Goal: Task Accomplishment & Management: Manage account settings

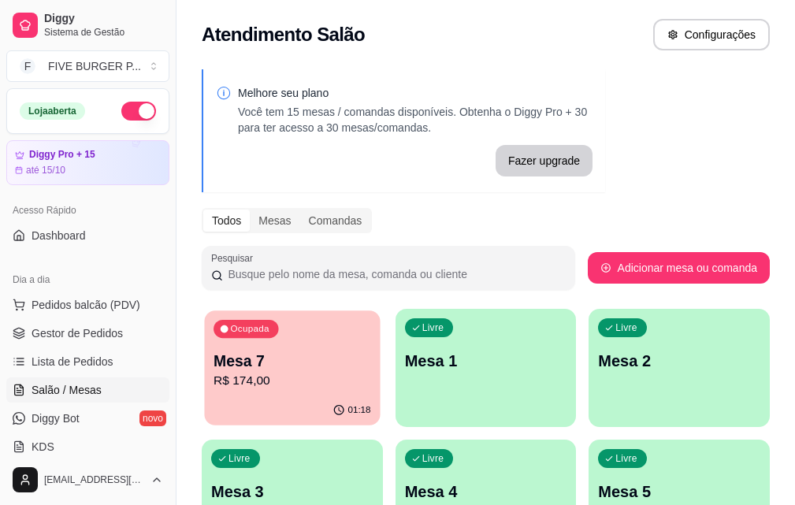
click at [285, 386] on p "R$ 174,00" at bounding box center [291, 381] width 157 height 18
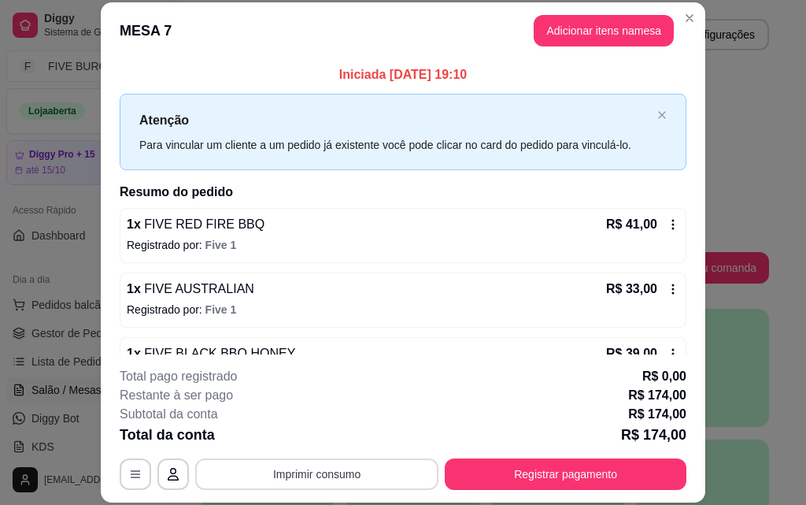
click at [269, 472] on button "Imprimir consumo" at bounding box center [316, 473] width 243 height 31
click at [268, 428] on button "IMPRESSORA" at bounding box center [316, 437] width 114 height 25
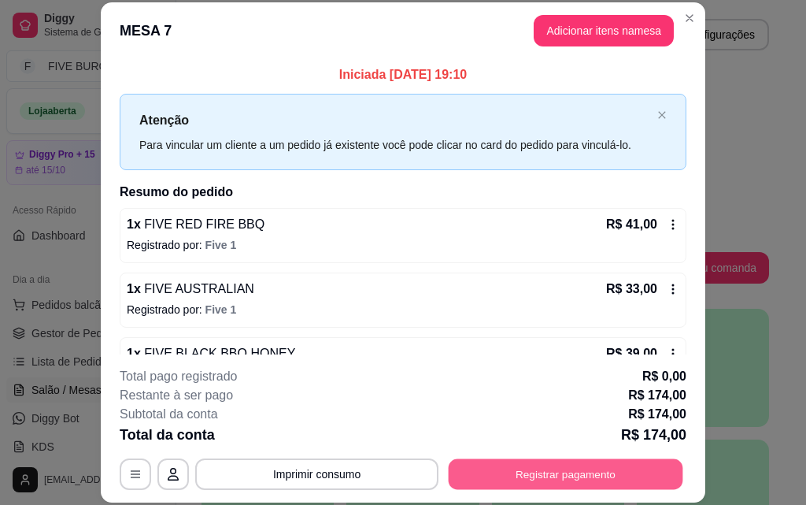
click at [470, 478] on button "Registrar pagamento" at bounding box center [566, 473] width 235 height 31
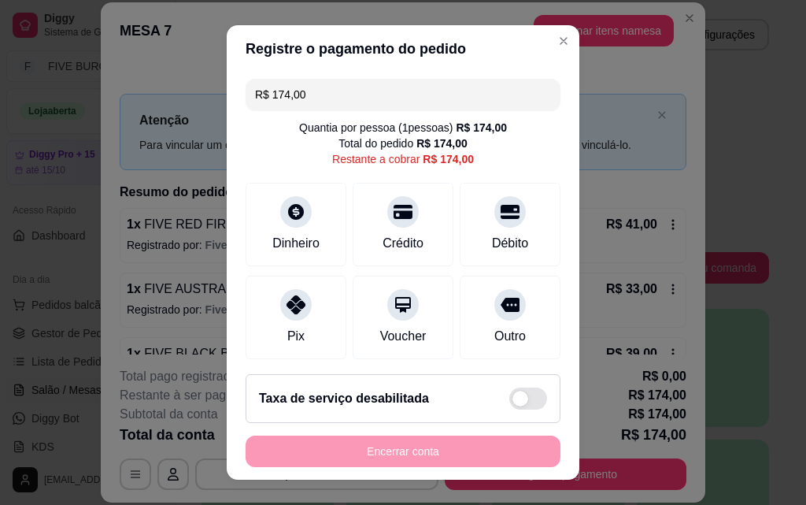
drag, startPoint x: 325, startPoint y: 92, endPoint x: 0, endPoint y: 106, distance: 325.5
click at [0, 106] on div "Registre o pagamento do pedido R$ 174,00 Quantia por pessoa ( 1 pessoas) R$ 174…" at bounding box center [403, 252] width 806 height 505
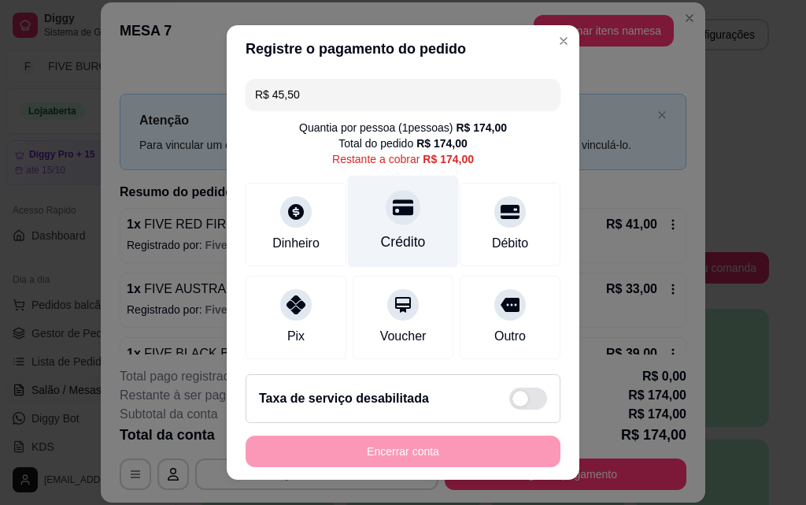
click at [381, 250] on div "Crédito" at bounding box center [403, 242] width 45 height 20
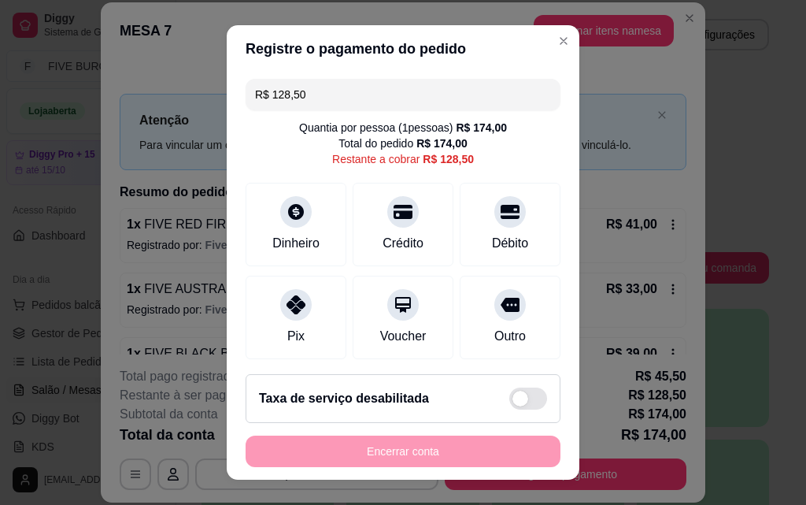
drag, startPoint x: 318, startPoint y: 98, endPoint x: 157, endPoint y: 117, distance: 162.5
click at [157, 117] on div "Registre o pagamento do pedido R$ 128,50 Quantia por pessoa ( 1 pessoas) R$ 174…" at bounding box center [403, 252] width 806 height 505
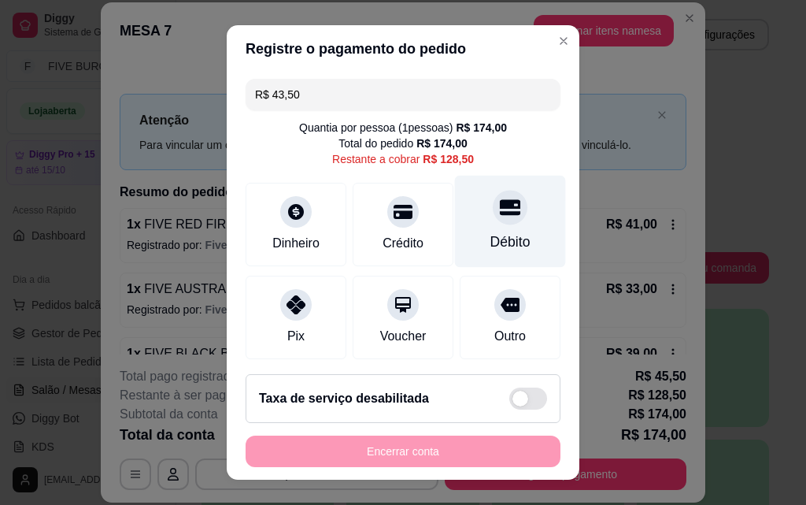
click at [491, 227] on div "Débito" at bounding box center [510, 222] width 111 height 92
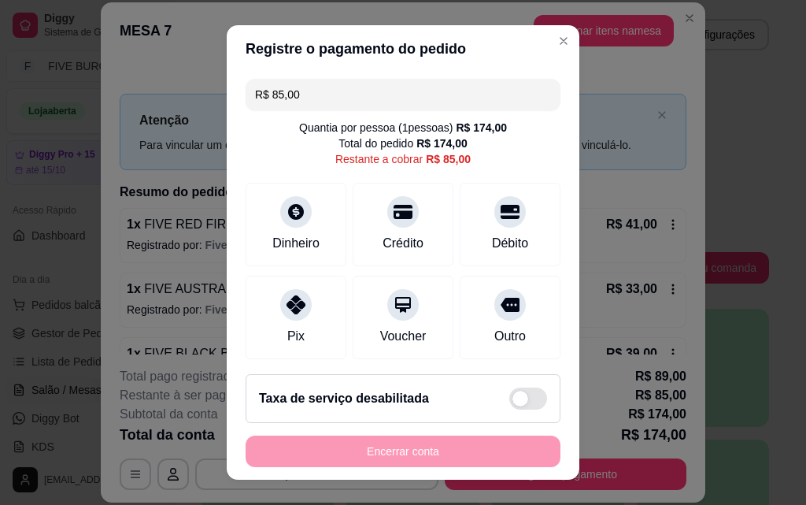
drag, startPoint x: 257, startPoint y: 94, endPoint x: 0, endPoint y: 113, distance: 257.4
click at [0, 113] on div "Registre o pagamento do pedido R$ 85,00 Quantia por pessoa ( 1 pessoas) R$ 174,…" at bounding box center [403, 252] width 806 height 505
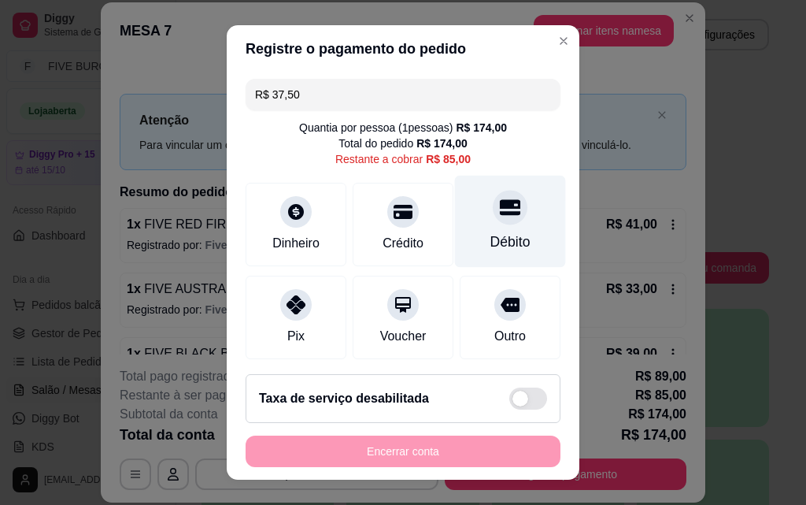
click at [491, 233] on div "Débito" at bounding box center [511, 242] width 40 height 20
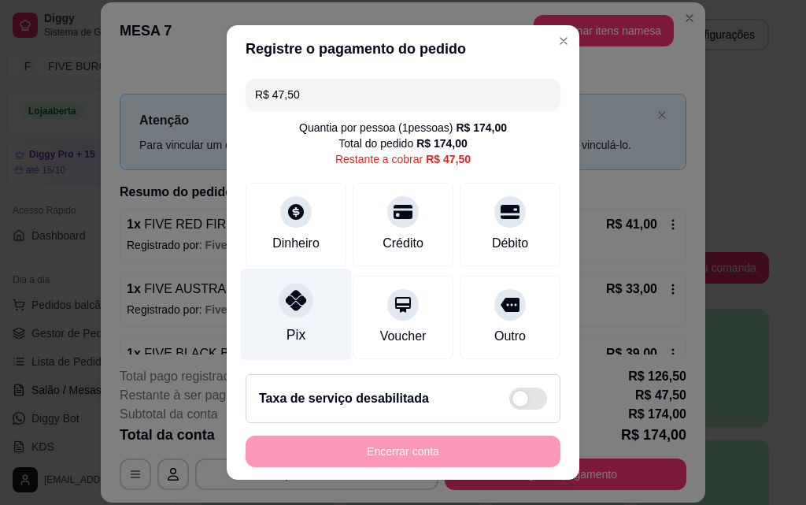
click at [286, 320] on div "Pix" at bounding box center [296, 315] width 111 height 92
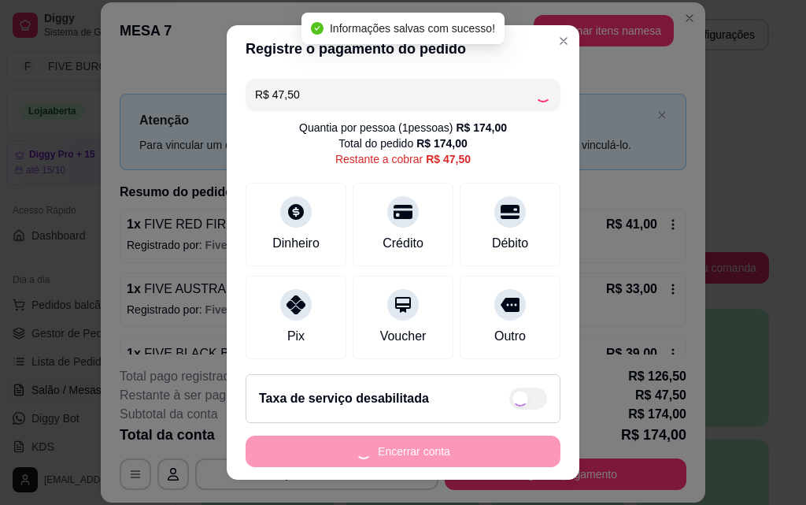
type input "R$ 0,00"
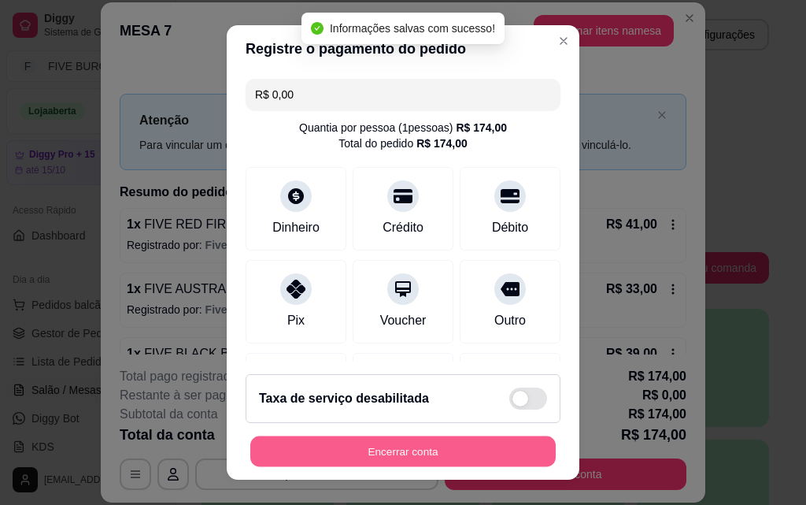
click at [497, 452] on button "Encerrar conta" at bounding box center [403, 451] width 306 height 31
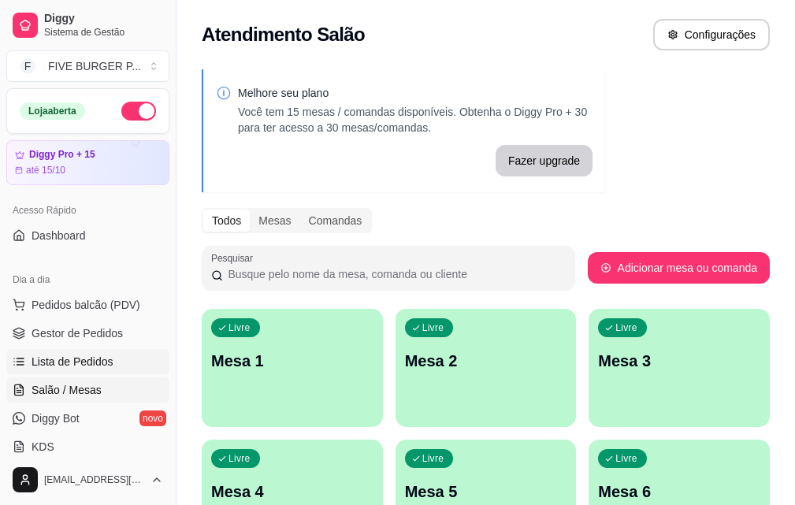
click at [129, 358] on link "Lista de Pedidos" at bounding box center [87, 361] width 163 height 25
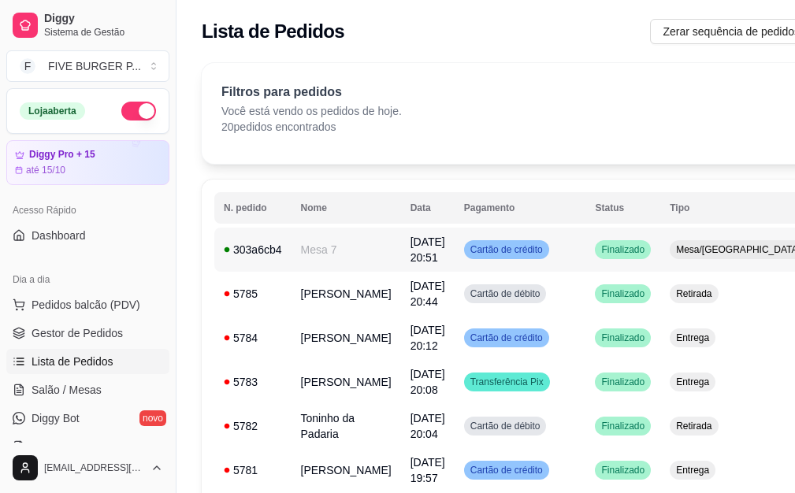
click at [535, 262] on td "Cartão de crédito" at bounding box center [520, 250] width 132 height 44
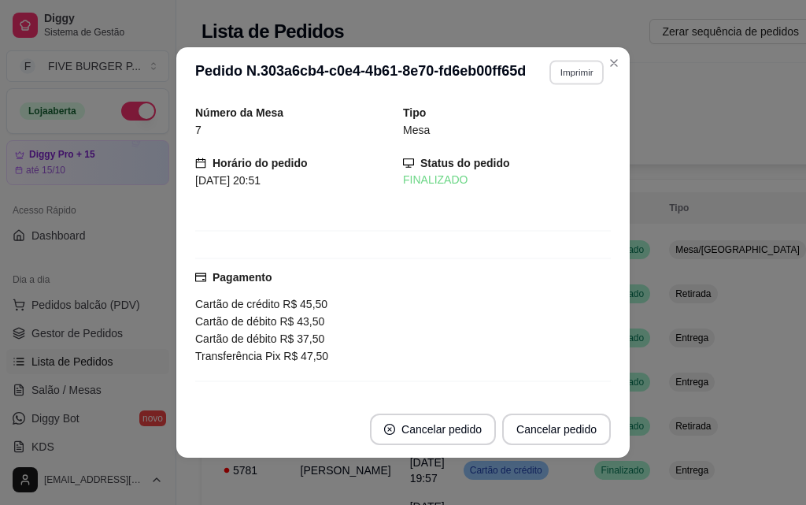
click at [556, 68] on button "Imprimir" at bounding box center [577, 72] width 54 height 24
click at [560, 125] on button "IMPRESSORA" at bounding box center [543, 127] width 114 height 25
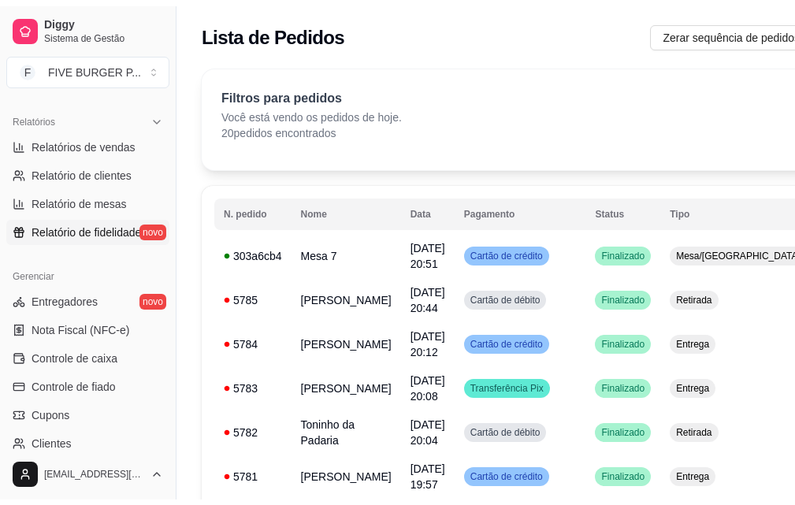
scroll to position [628, 0]
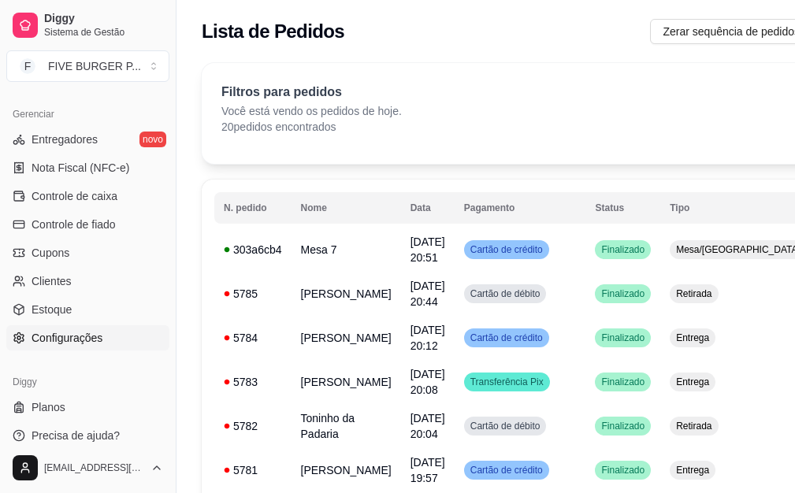
click at [113, 330] on link "Configurações" at bounding box center [87, 337] width 163 height 25
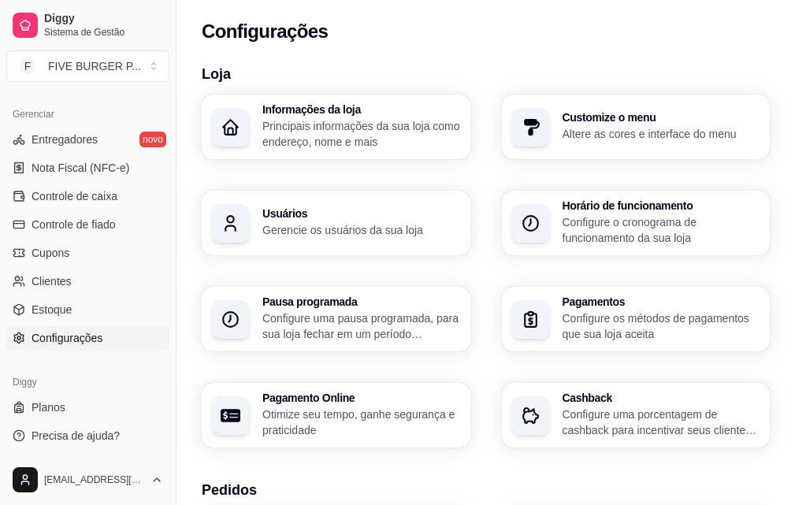
click at [461, 222] on p "Gerencie os usuários da sua loja" at bounding box center [361, 230] width 198 height 16
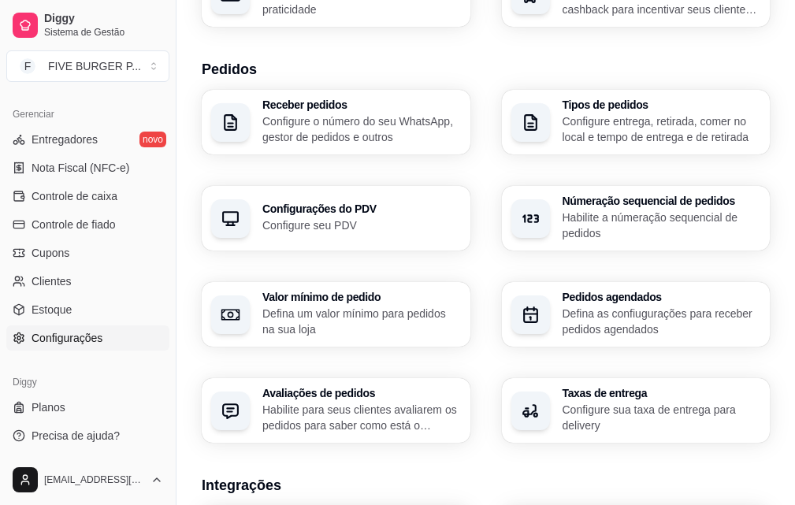
scroll to position [342, 0]
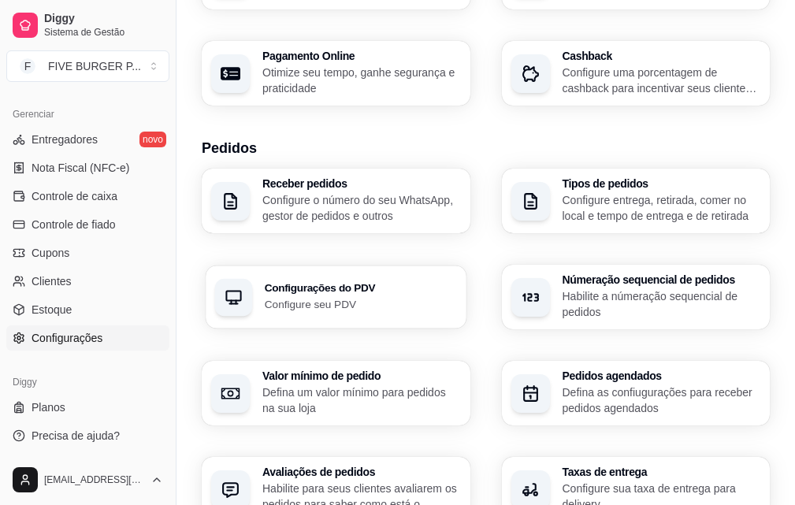
click at [457, 283] on h3 "Configurações do PDV" at bounding box center [361, 288] width 192 height 11
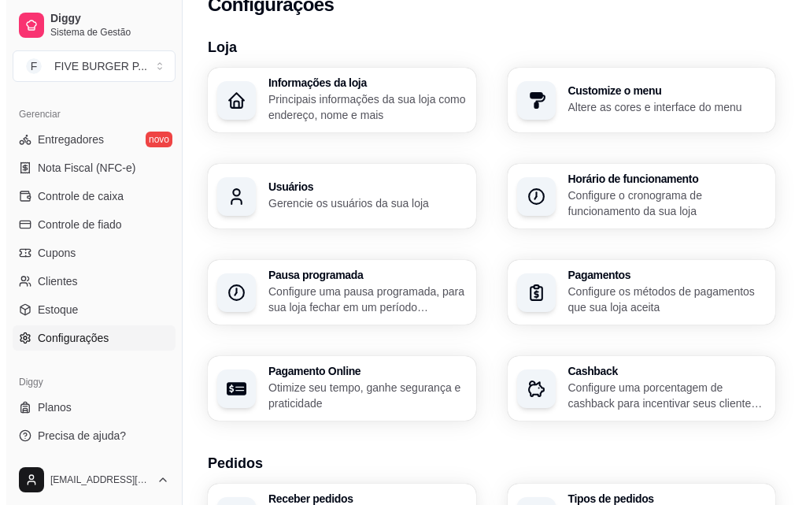
scroll to position [0, 0]
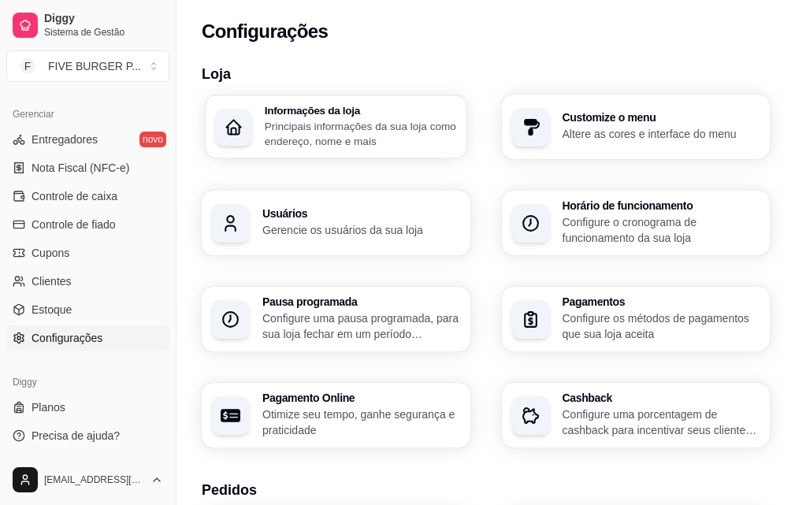
click at [317, 131] on p "Principais informações da sua loja como endereço, nome e mais" at bounding box center [361, 133] width 192 height 31
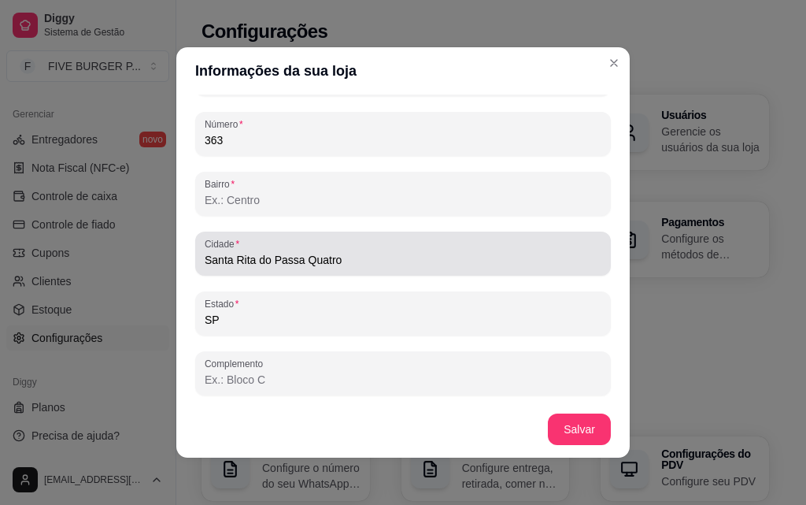
scroll to position [3, 0]
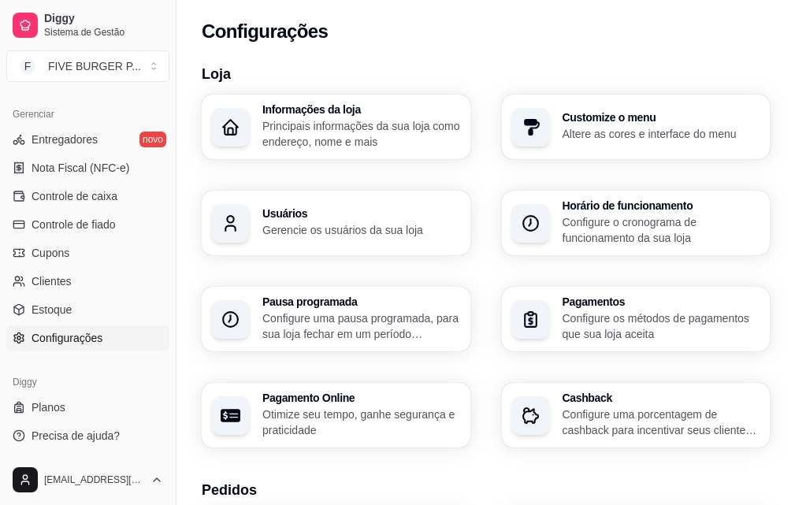
click at [562, 127] on p "Altere as cores e interface do menu" at bounding box center [661, 134] width 198 height 16
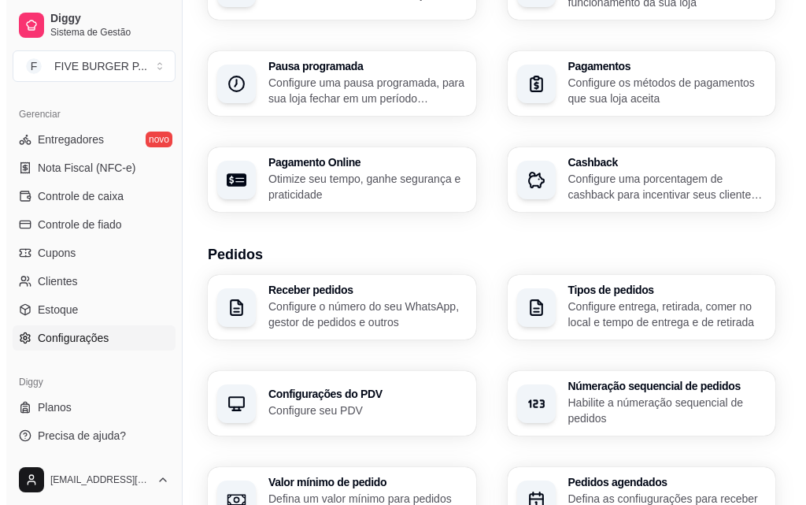
scroll to position [236, 0]
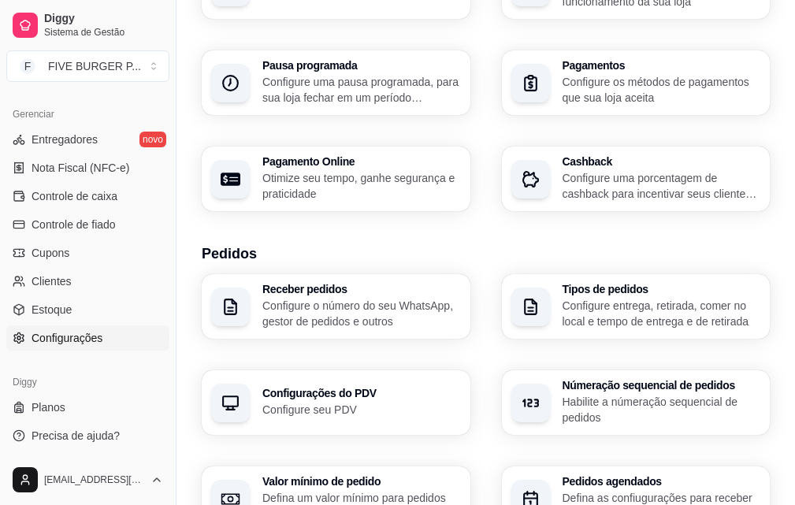
click at [324, 298] on p "Configure o número do seu WhatsApp, gestor de pedidos e outros" at bounding box center [361, 313] width 198 height 31
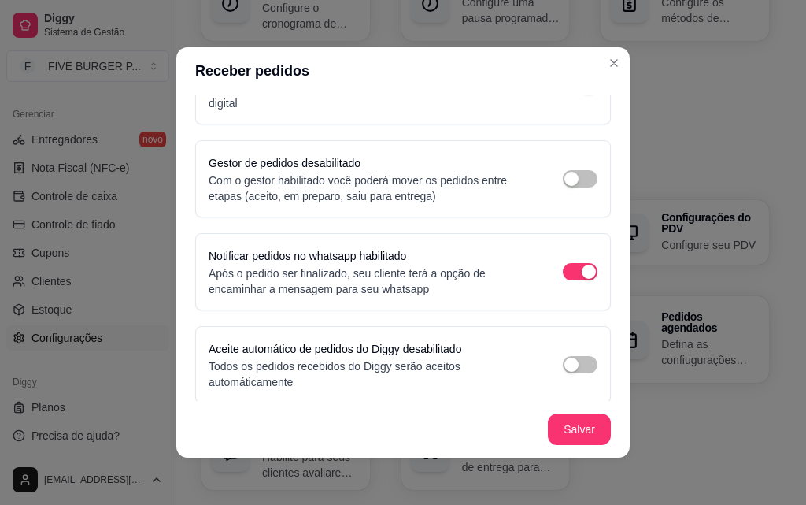
scroll to position [122, 0]
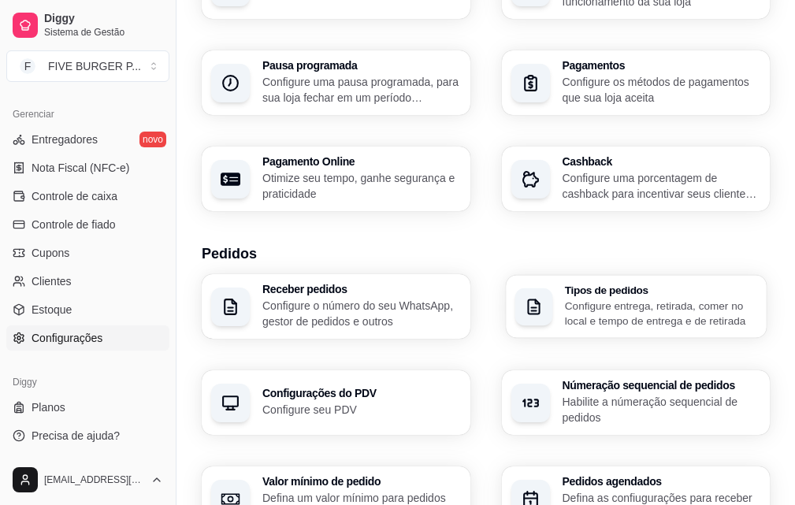
click at [564, 298] on p "Configure entrega, retirada, comer no local e tempo de entrega e de retirada" at bounding box center [660, 313] width 192 height 31
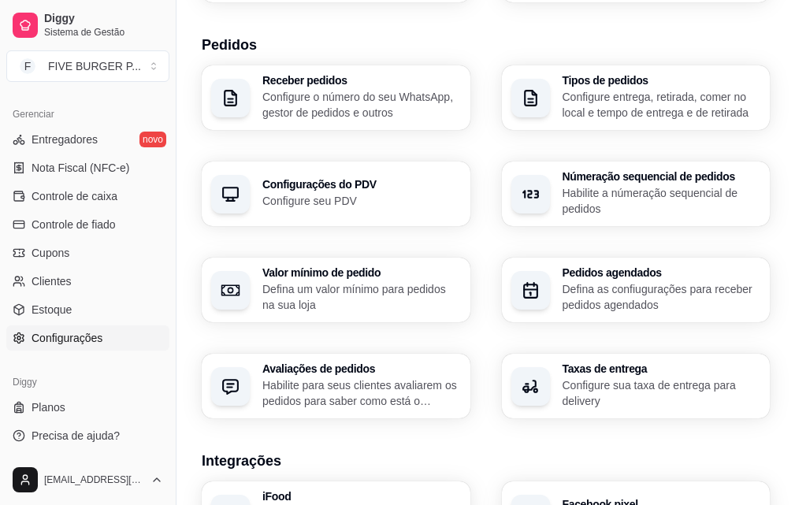
scroll to position [472, 0]
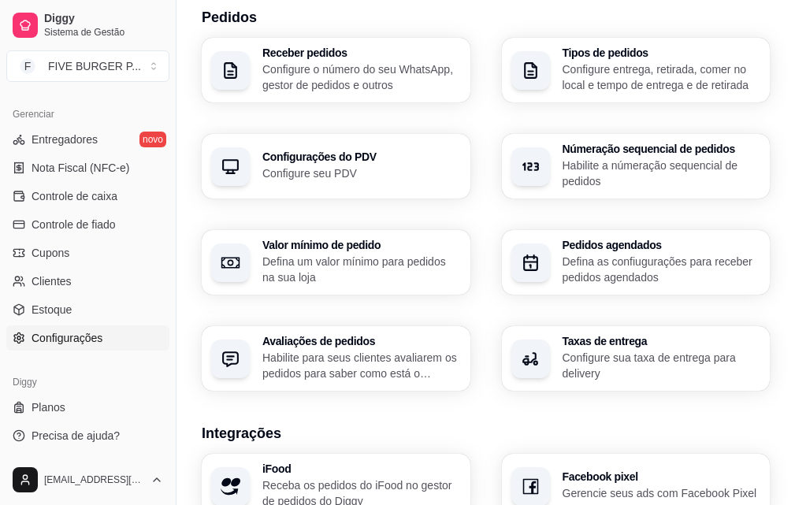
click at [562, 350] on p "Configure sua taxa de entrega para delivery" at bounding box center [661, 365] width 198 height 31
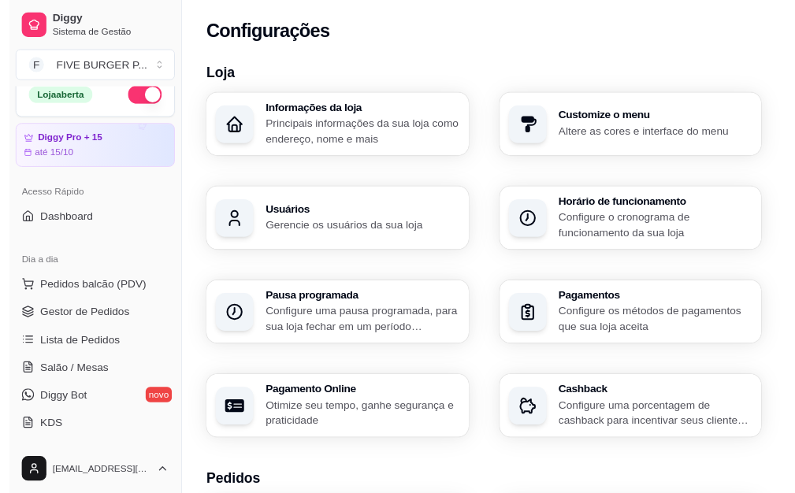
scroll to position [0, 0]
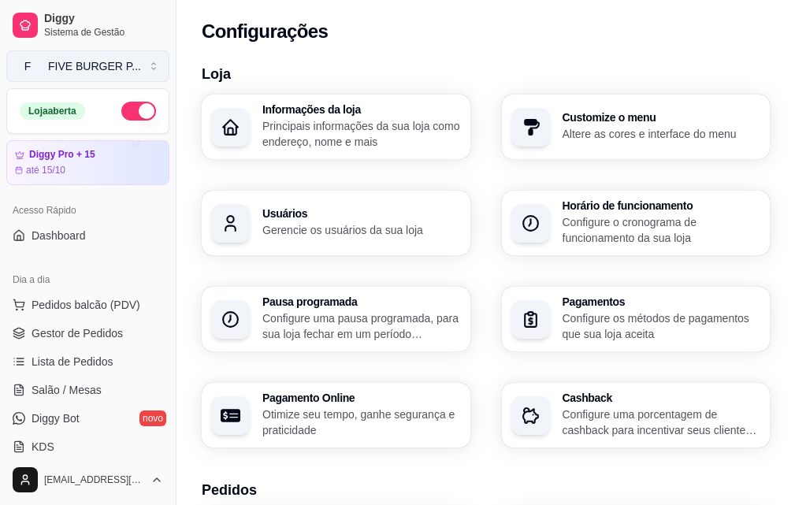
click at [146, 71] on button "F FIVE BURGER P ..." at bounding box center [87, 65] width 163 height 31
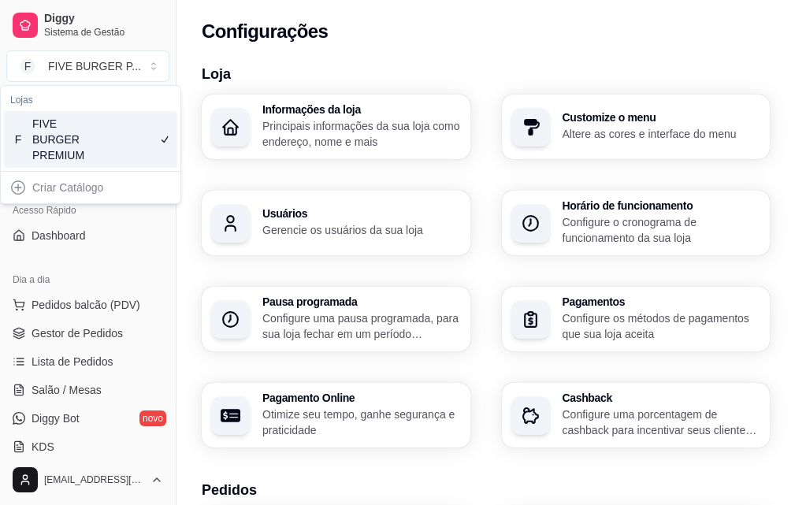
click at [378, 67] on h3 "Loja" at bounding box center [486, 74] width 568 height 22
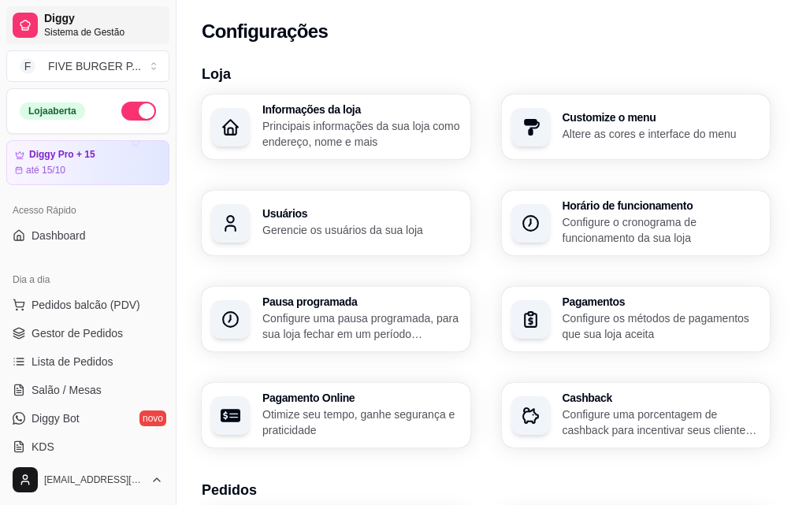
click at [86, 31] on span "Sistema de Gestão" at bounding box center [103, 32] width 119 height 13
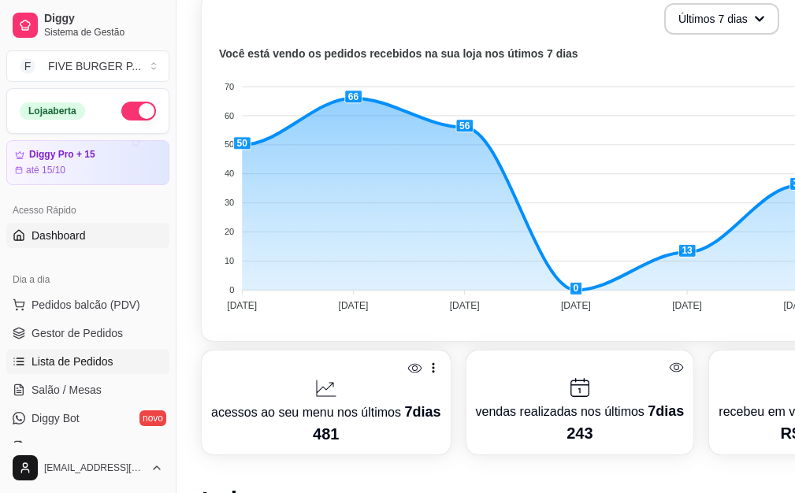
click at [111, 369] on link "Lista de Pedidos" at bounding box center [87, 361] width 163 height 25
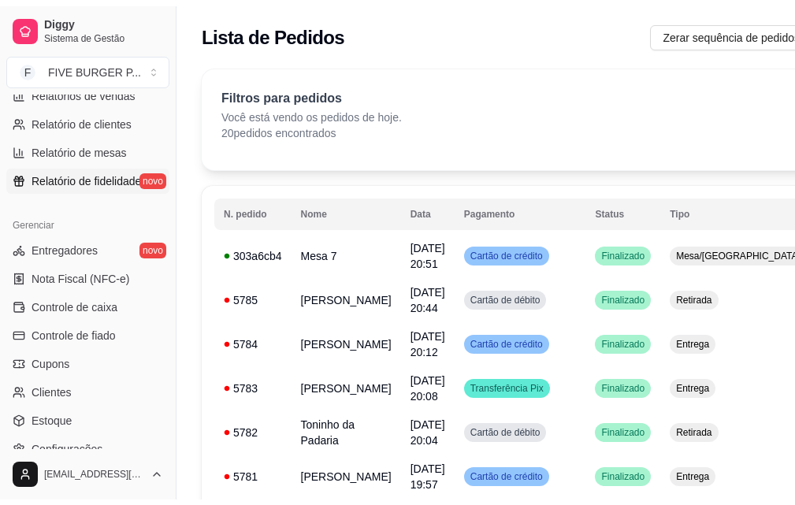
scroll to position [551, 0]
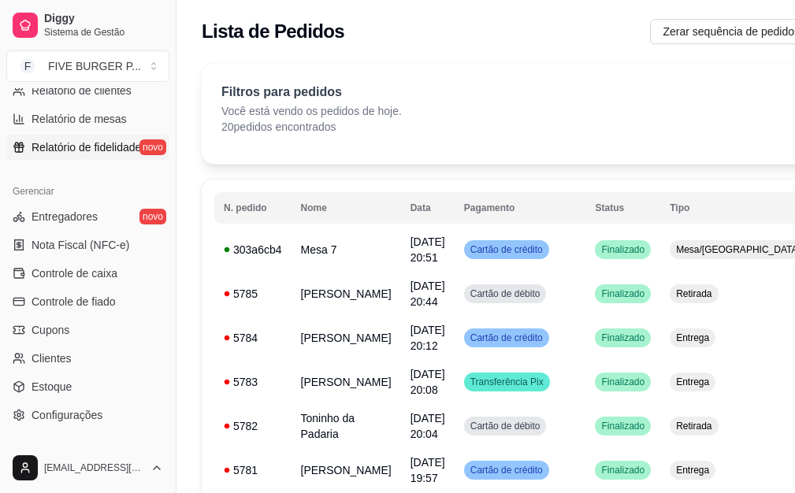
click at [96, 157] on link "Relatório de fidelidade novo" at bounding box center [87, 147] width 163 height 25
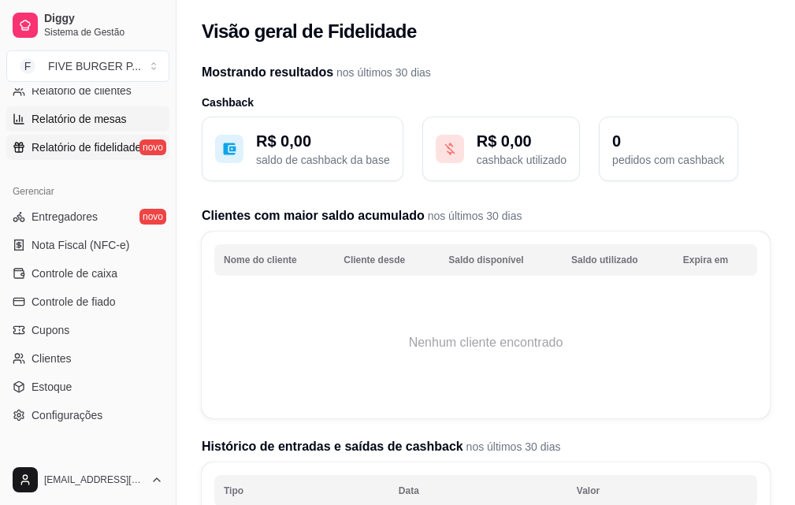
click at [80, 120] on span "Relatório de mesas" at bounding box center [78, 119] width 95 height 16
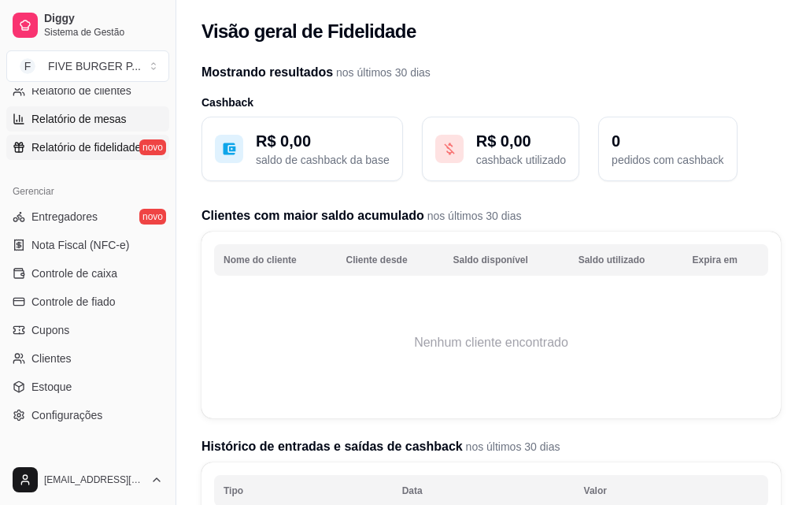
select select "TOTAL_OF_ORDERS"
select select "7"
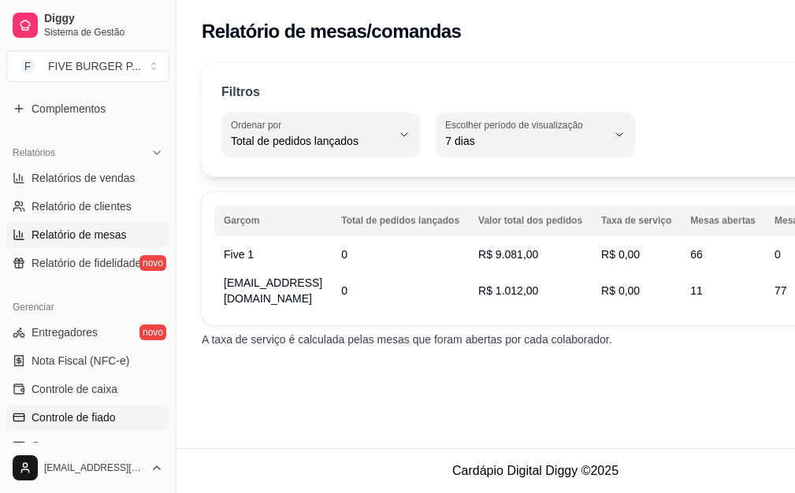
scroll to position [394, 0]
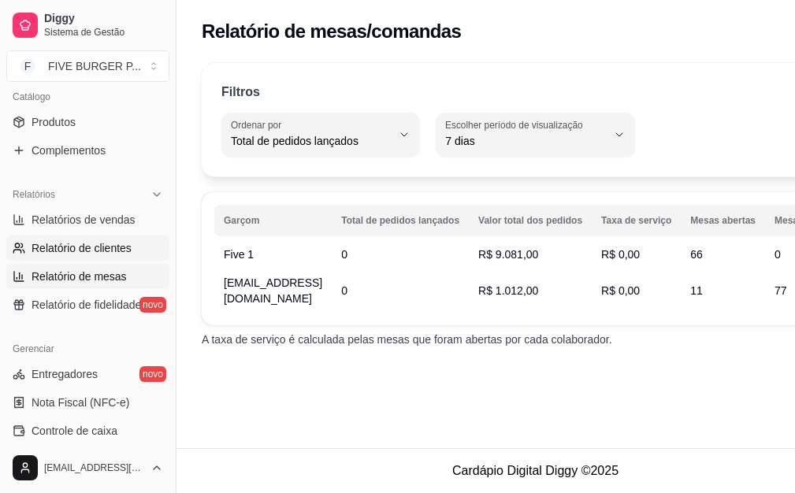
click at [106, 247] on span "Relatório de clientes" at bounding box center [81, 248] width 100 height 16
select select "30"
select select "HIGHEST_TOTAL_SPENT_WITH_ORDERS"
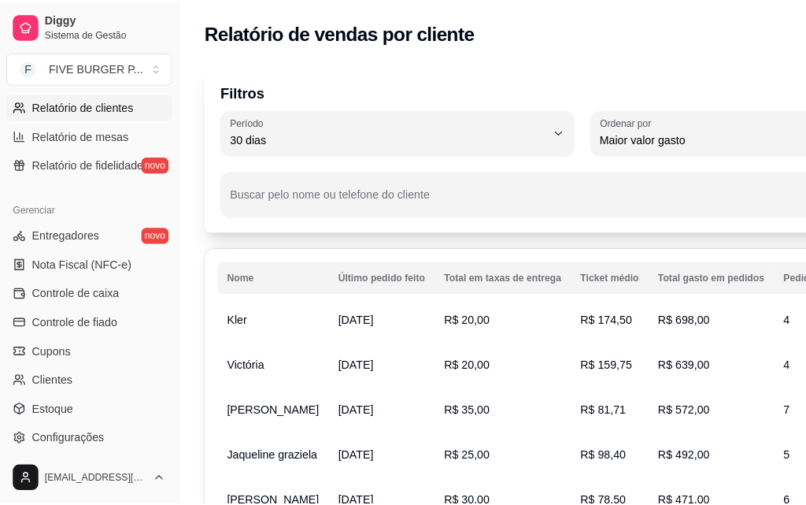
scroll to position [551, 0]
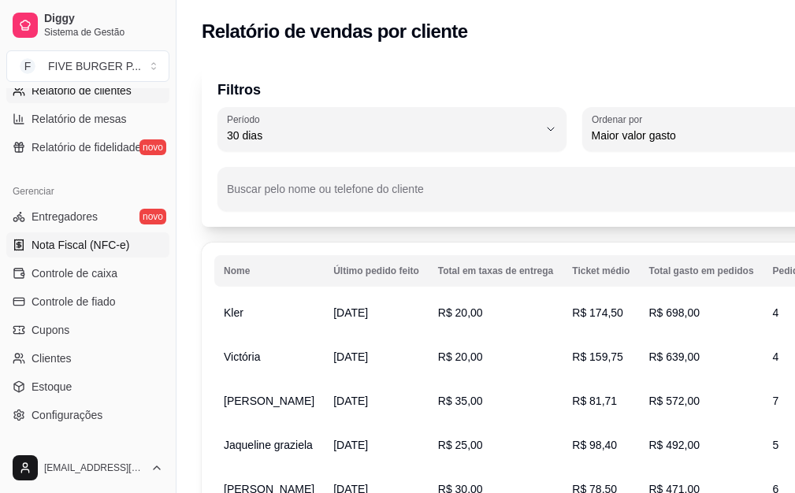
click at [93, 250] on span "Nota Fiscal (NFC-e)" at bounding box center [80, 245] width 98 height 16
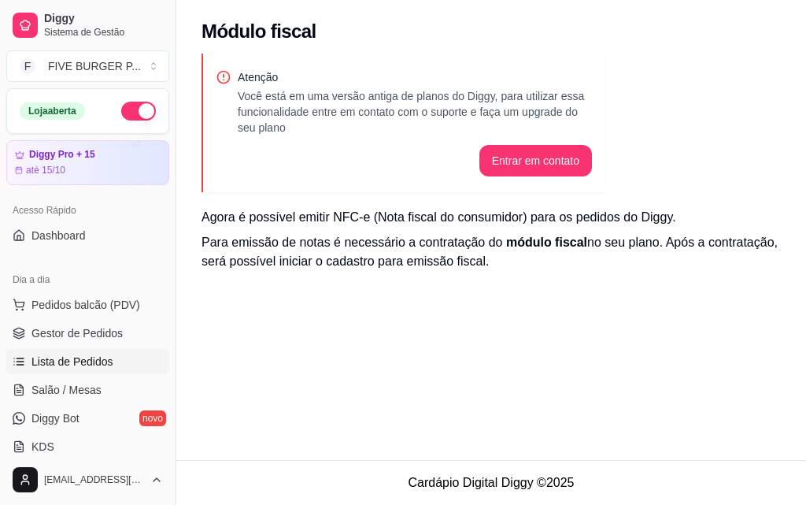
click at [120, 356] on link "Lista de Pedidos" at bounding box center [87, 361] width 163 height 25
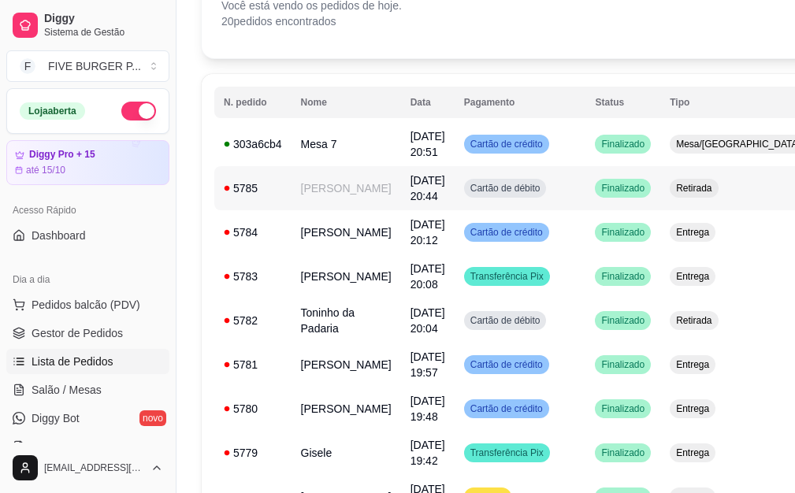
scroll to position [79, 0]
